Goal: Information Seeking & Learning: Learn about a topic

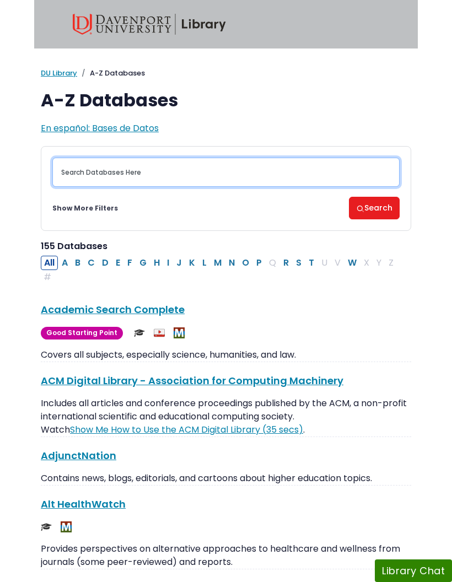
click at [266, 170] on input "Search database by title or keyword" at bounding box center [225, 172] width 347 height 29
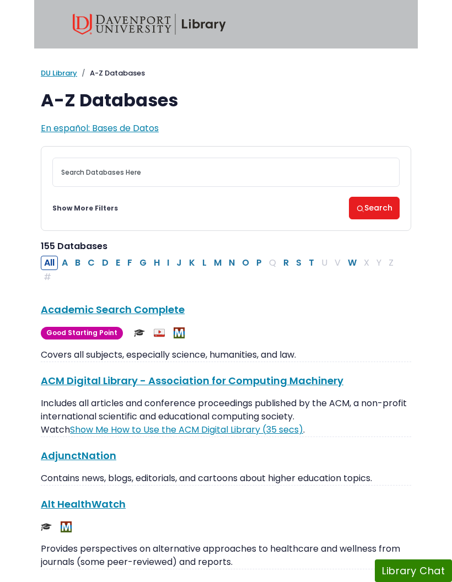
click at [260, 263] on button "P" at bounding box center [259, 263] width 12 height 14
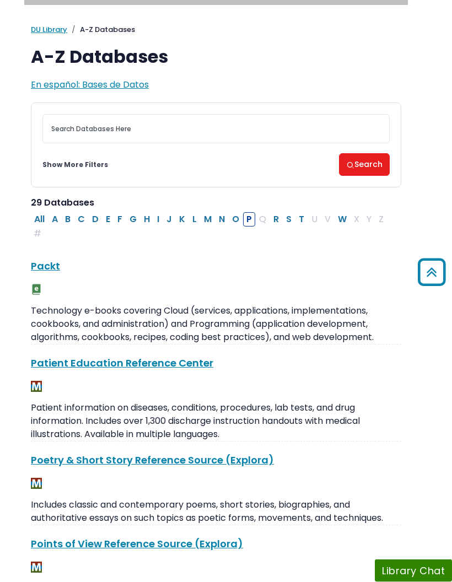
scroll to position [0, 10]
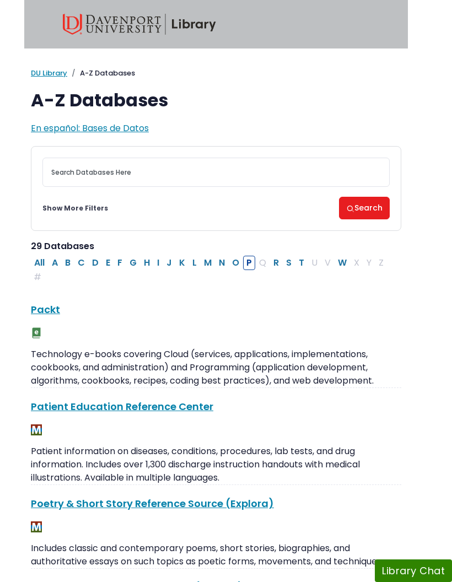
click at [50, 258] on button "A" at bounding box center [55, 263] width 13 height 14
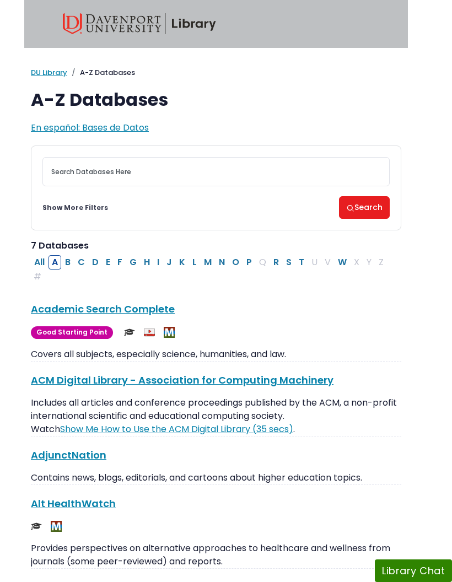
scroll to position [0, 10]
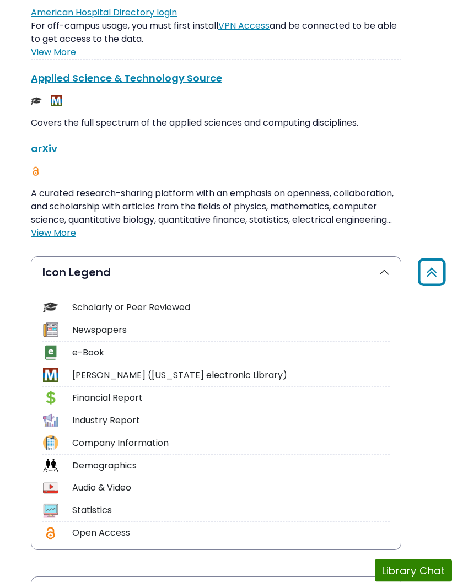
click at [390, 277] on button "Icon Legend" at bounding box center [215, 272] width 369 height 31
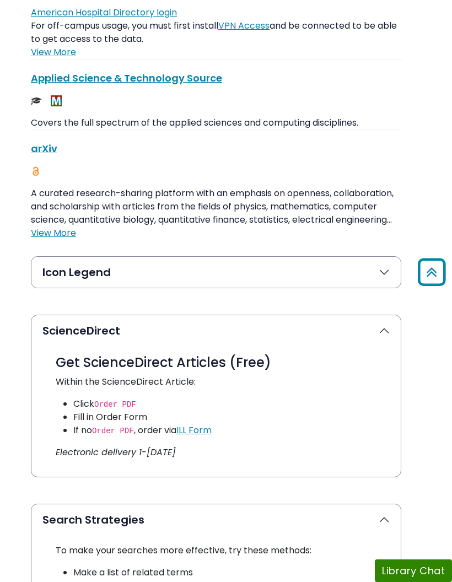
click at [387, 278] on button "Icon Legend" at bounding box center [215, 272] width 369 height 31
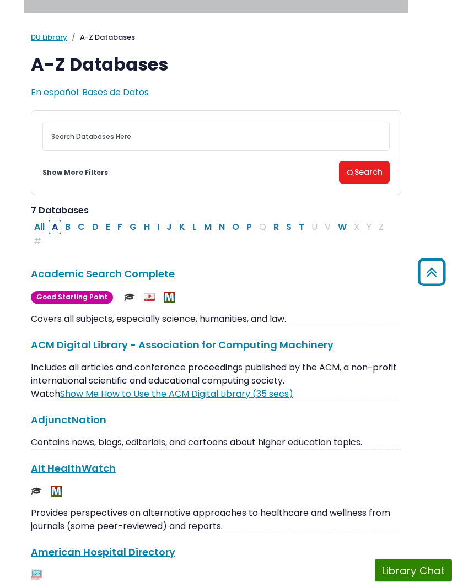
scroll to position [0, 10]
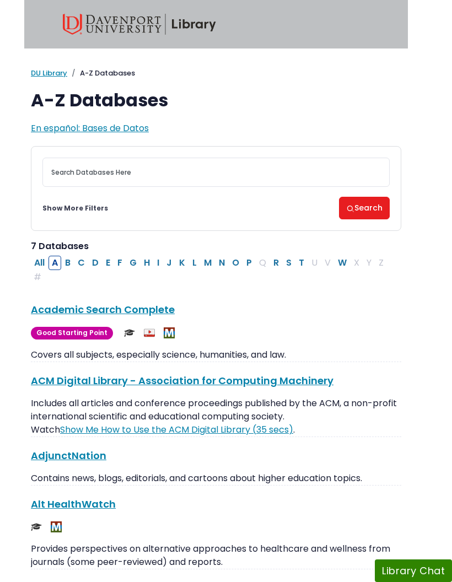
click at [276, 435] on link "Show Me How to Use the ACM Digital Library (35 secs)" at bounding box center [176, 429] width 233 height 13
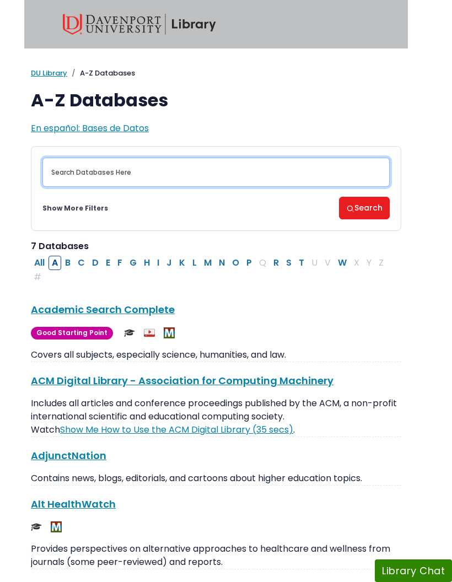
click at [213, 180] on input "Search database by title or keyword" at bounding box center [215, 172] width 347 height 29
type input "D"
type input "Adolescent depression"
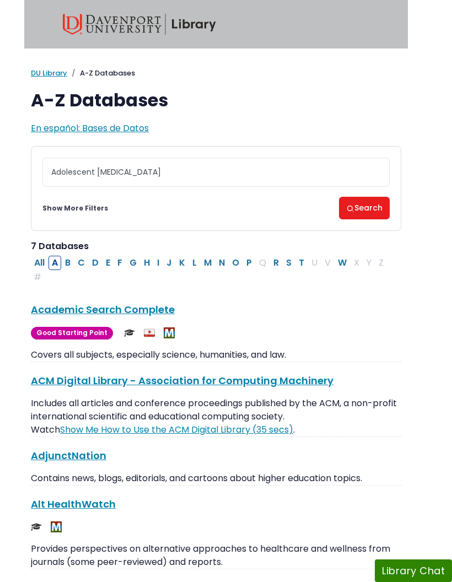
click at [378, 211] on button "Search" at bounding box center [364, 208] width 51 height 23
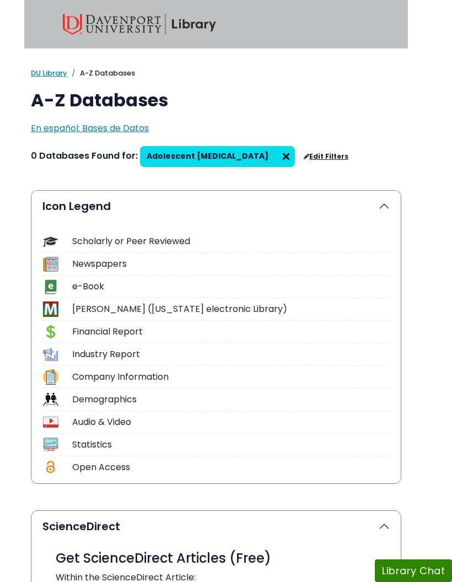
click at [304, 160] on link "Edit Filters" at bounding box center [326, 157] width 45 height 8
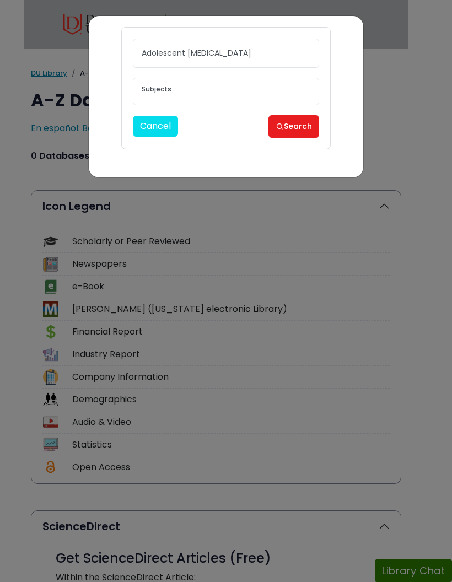
click at [162, 125] on button "Cancel" at bounding box center [155, 126] width 45 height 21
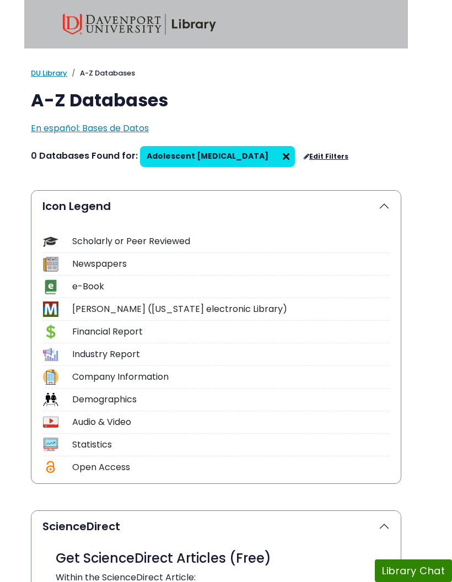
click at [277, 154] on img at bounding box center [286, 157] width 18 height 18
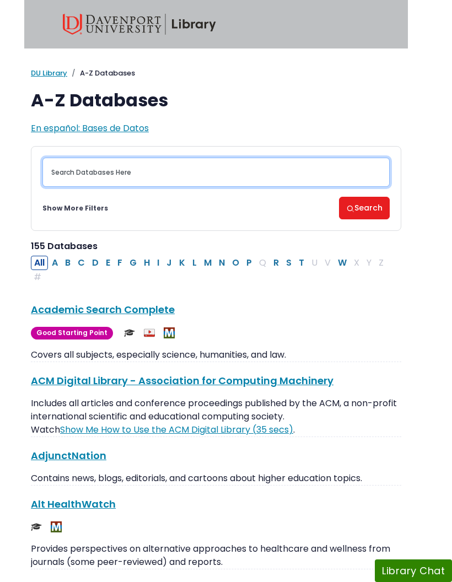
click at [187, 173] on input "Search database by title or keyword" at bounding box center [215, 172] width 347 height 29
type input "Peer reviewed"
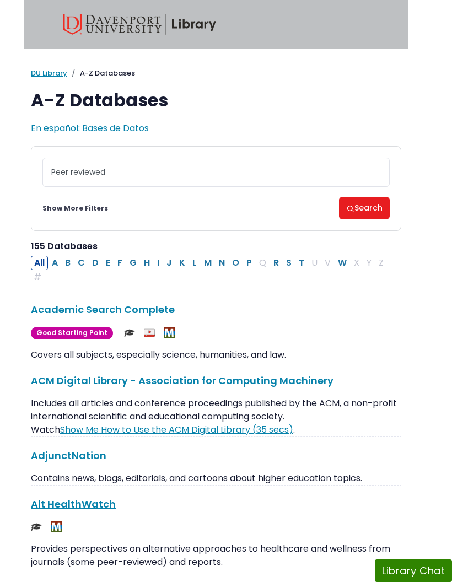
click at [367, 212] on button "Search" at bounding box center [364, 208] width 51 height 23
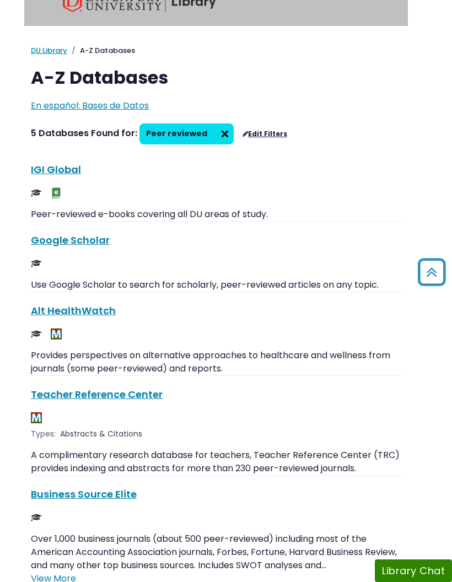
scroll to position [0, 10]
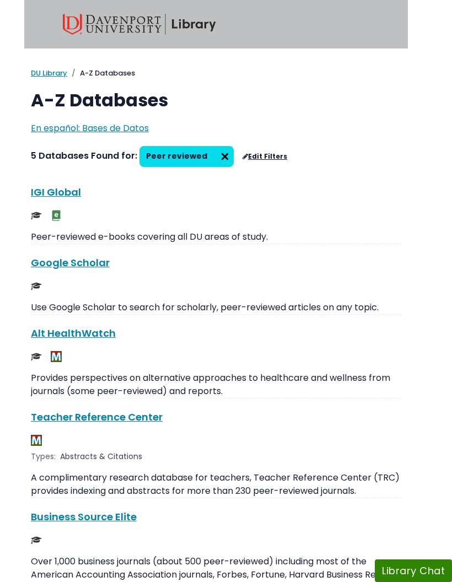
click at [82, 263] on link "Google Scholar This link opens in a new window" at bounding box center [70, 263] width 79 height 14
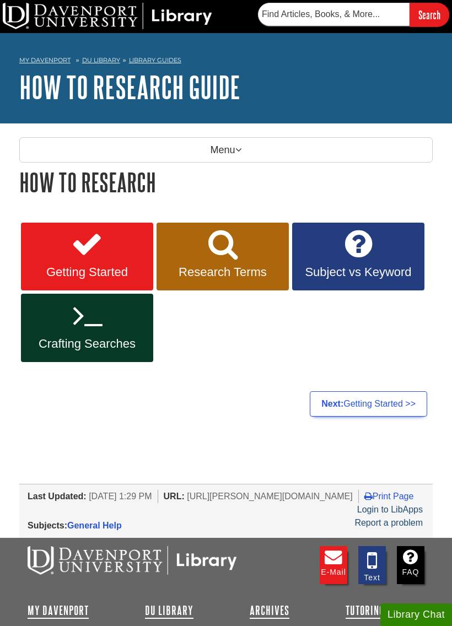
click at [276, 260] on link "Research Terms" at bounding box center [223, 257] width 132 height 68
click at [346, 243] on icon at bounding box center [358, 244] width 27 height 32
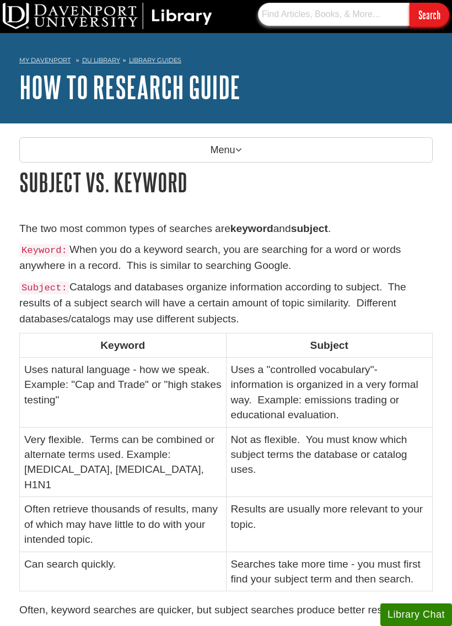
click at [355, 18] on input "text" at bounding box center [334, 14] width 152 height 23
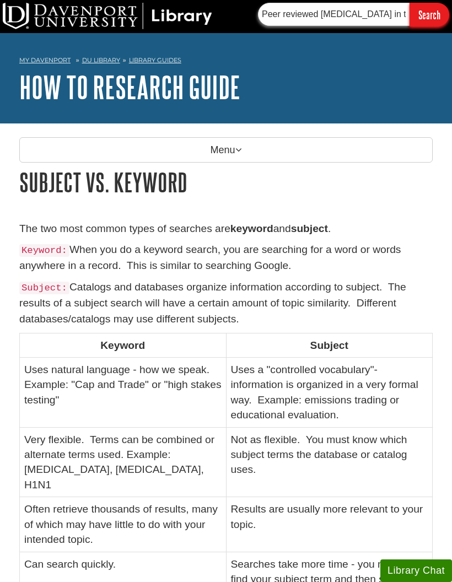
type input "Peer reviewed depression in teenage women of color"
click at [436, 19] on input "Search" at bounding box center [430, 15] width 40 height 24
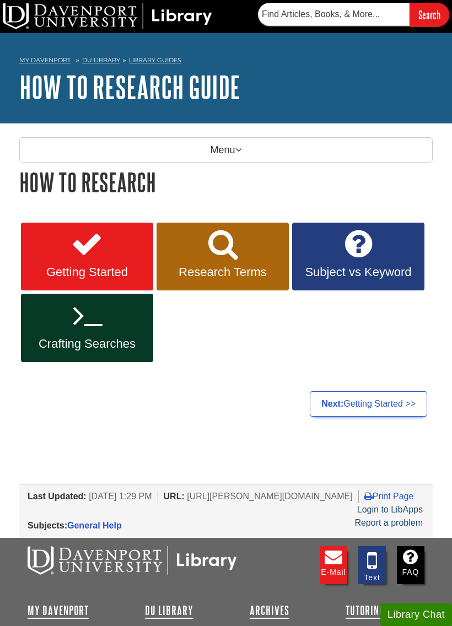
click at [115, 273] on span "Getting Started" at bounding box center [87, 272] width 116 height 14
